Goal: Task Accomplishment & Management: Manage account settings

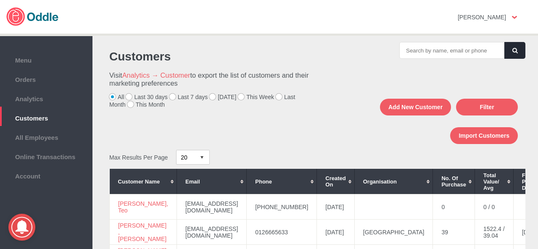
click at [212, 98] on label "[DATE]" at bounding box center [222, 97] width 27 height 7
click at [0, 0] on input "[DATE]" at bounding box center [0, 0] width 0 height 0
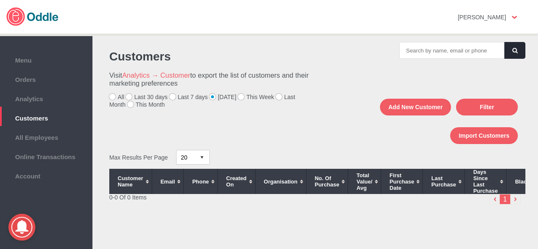
click at [175, 96] on label "Last 7 days" at bounding box center [189, 97] width 39 height 7
click at [0, 0] on input "Last 7 days" at bounding box center [0, 0] width 0 height 0
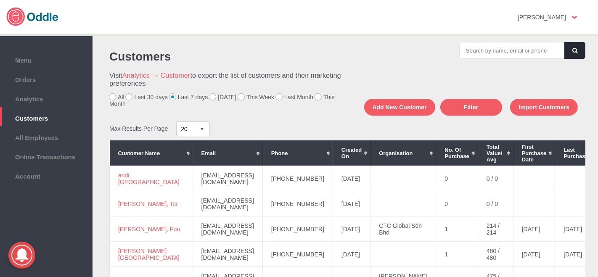
click at [389, 59] on div "Customers Visit Analytics → Customer to export the list of customers and their …" at bounding box center [345, 67] width 480 height 51
drag, startPoint x: 595, startPoint y: 111, endPoint x: 594, endPoint y: 131, distance: 20.2
click at [538, 131] on div "Customers Visit Analytics → Customer to export the list of customers and their …" at bounding box center [346, 159] width 506 height 250
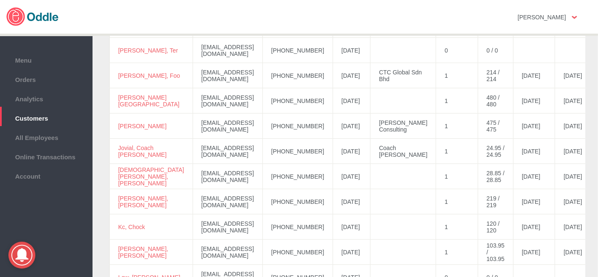
scroll to position [155, 0]
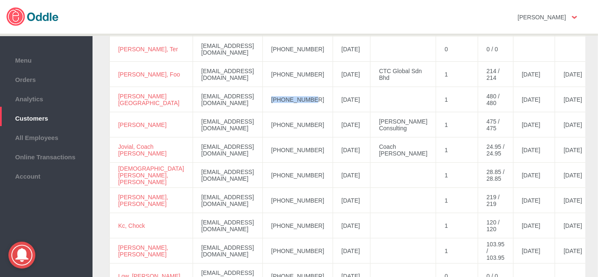
drag, startPoint x: 274, startPoint y: 101, endPoint x: 246, endPoint y: 101, distance: 27.8
click at [262, 101] on td "[PHONE_NUMBER]" at bounding box center [297, 99] width 70 height 25
copy td "[PHONE_NUMBER]"
drag, startPoint x: 149, startPoint y: 101, endPoint x: 112, endPoint y: 103, distance: 37.1
click at [111, 103] on td "[PERSON_NAME][GEOGRAPHIC_DATA]" at bounding box center [151, 99] width 83 height 25
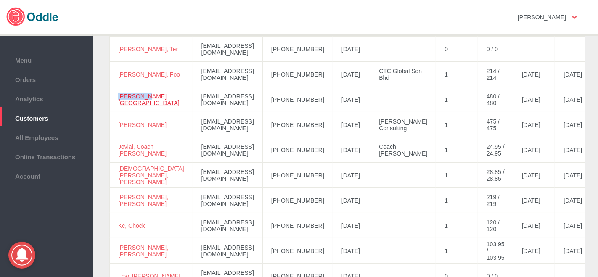
copy link "[PERSON_NAME][GEOGRAPHIC_DATA]"
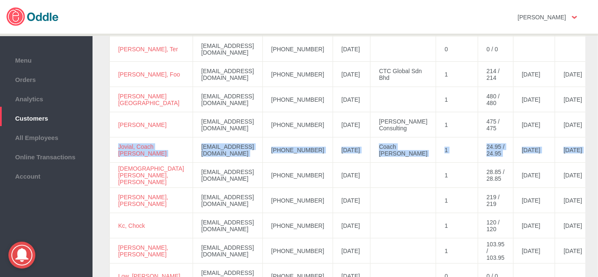
drag, startPoint x: 596, startPoint y: 136, endPoint x: 595, endPoint y: 154, distance: 18.1
click at [538, 154] on div "Customers Visit Analytics → Customer to export the list of customers and their …" at bounding box center [346, 159] width 506 height 250
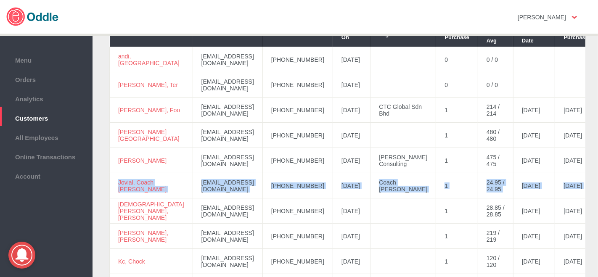
scroll to position [118, 0]
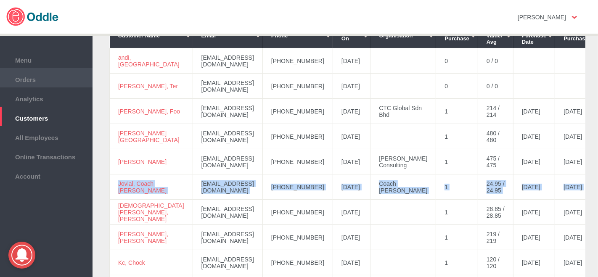
click at [49, 80] on span "Orders" at bounding box center [46, 78] width 84 height 9
